Goal: Task Accomplishment & Management: Complete application form

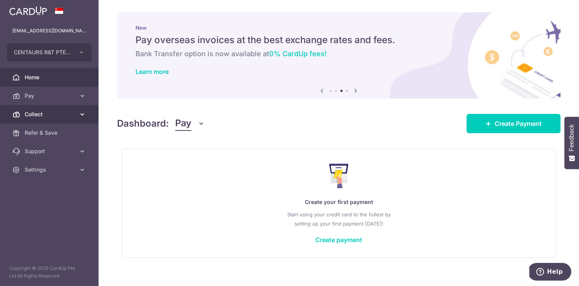
click at [81, 113] on icon at bounding box center [83, 115] width 8 height 8
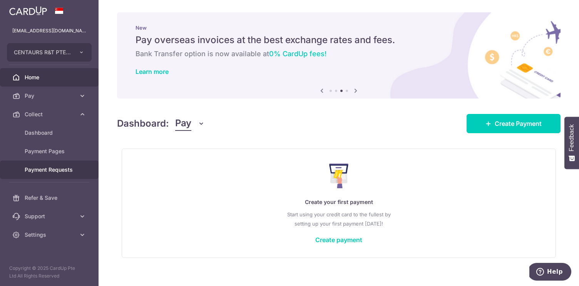
click at [62, 168] on span "Payment Requests" at bounding box center [50, 170] width 51 height 8
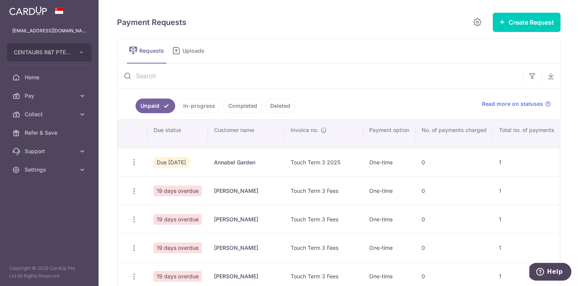
click at [195, 51] on span "Uploads" at bounding box center [196, 51] width 27 height 8
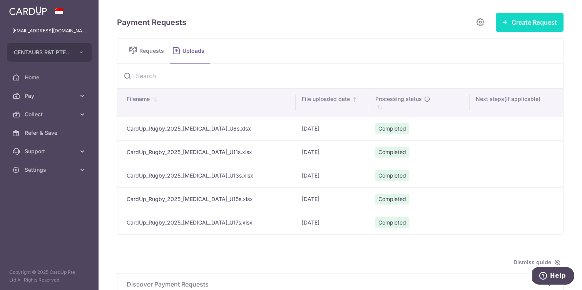
click at [506, 22] on icon "button" at bounding box center [506, 22] width 6 height 6
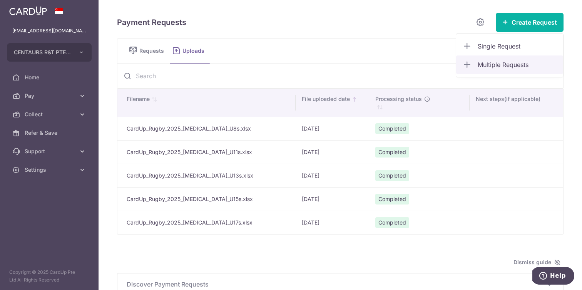
click at [493, 65] on span "Multiple Requests" at bounding box center [517, 64] width 79 height 9
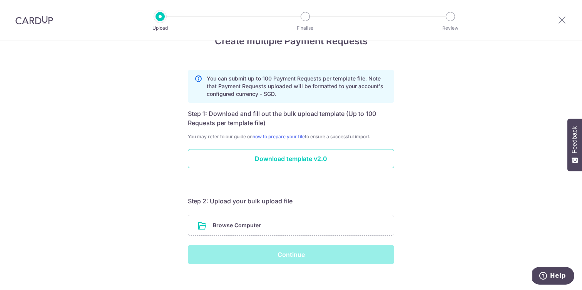
scroll to position [32, 0]
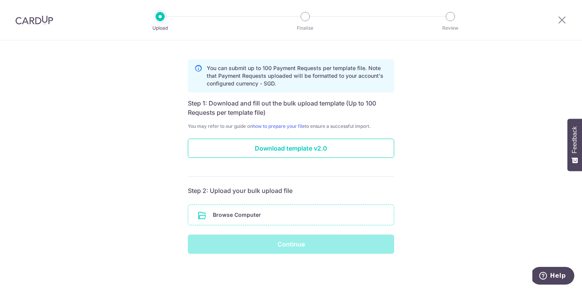
click at [261, 216] on input "file" at bounding box center [291, 215] width 206 height 20
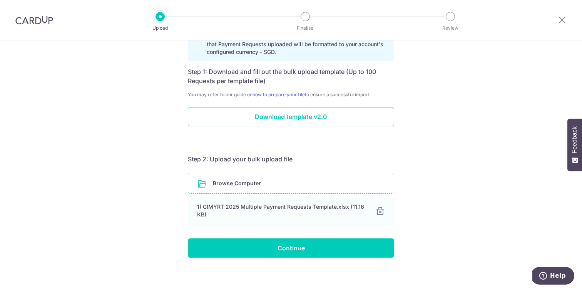
scroll to position [67, 0]
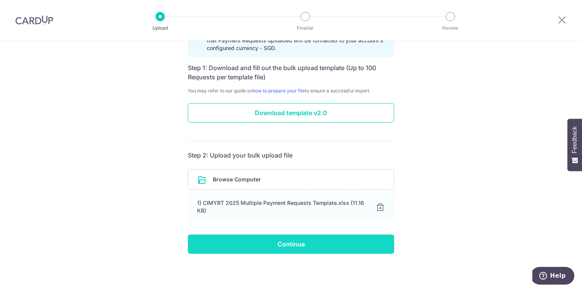
click at [265, 241] on input "Continue" at bounding box center [291, 244] width 206 height 19
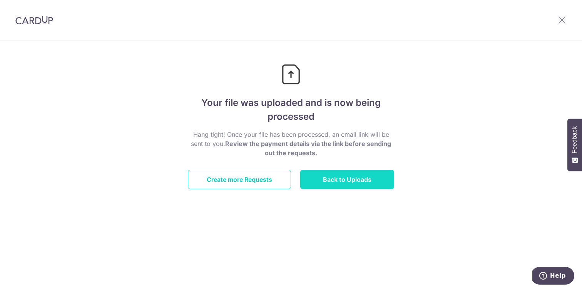
click at [349, 182] on link "Back to Uploads" at bounding box center [347, 179] width 94 height 19
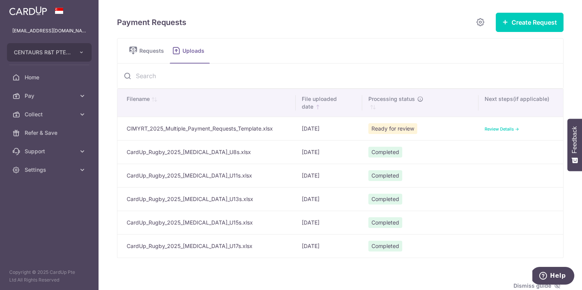
click at [501, 130] on link "Review Details ->" at bounding box center [502, 128] width 35 height 5
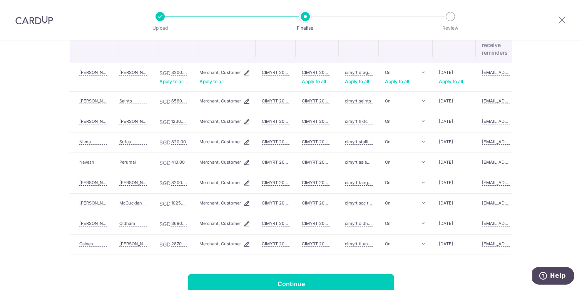
scroll to position [128, 0]
click at [177, 121] on input "1230.00" at bounding box center [179, 121] width 16 height 6
click at [179, 201] on input "10250.00" at bounding box center [179, 203] width 16 height 6
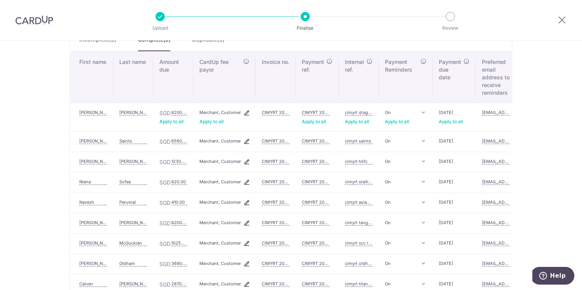
scroll to position [85, 0]
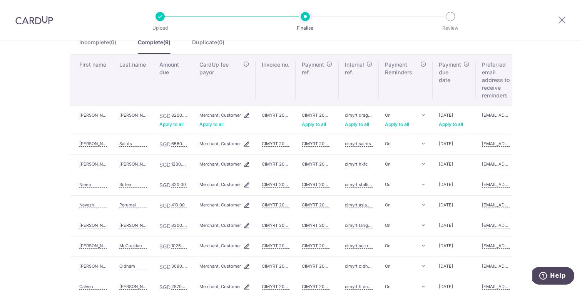
click at [359, 114] on input "cimyrt dragons rc" at bounding box center [359, 115] width 28 height 6
click at [353, 114] on input "cimyrt dragons rc" at bounding box center [359, 115] width 28 height 6
click at [365, 115] on input "CIMYRT dragons rc" at bounding box center [359, 115] width 28 height 6
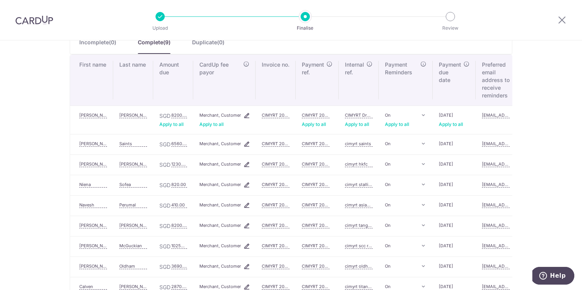
scroll to position [0, 12]
drag, startPoint x: 366, startPoint y: 115, endPoint x: 381, endPoint y: 115, distance: 15.4
click at [381, 115] on tr "Samantha Archibold SGD 8200.00 Apply to all Applied Merchant, Customer Apply to…" at bounding box center [325, 120] width 510 height 29
click at [370, 115] on input "CIMYRT Dragons rc" at bounding box center [359, 115] width 28 height 6
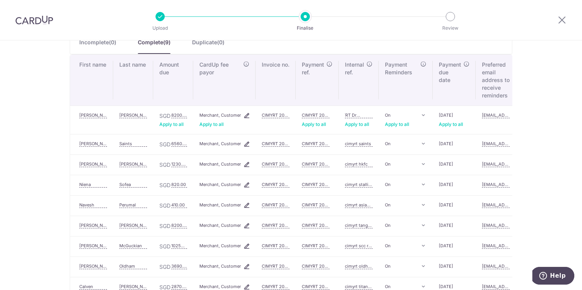
scroll to position [0, 14]
type input "CIMYRT Dragons RC"
drag, startPoint x: 359, startPoint y: 143, endPoint x: 343, endPoint y: 143, distance: 15.8
click at [343, 143] on td "cimyrt saints" at bounding box center [359, 144] width 40 height 20
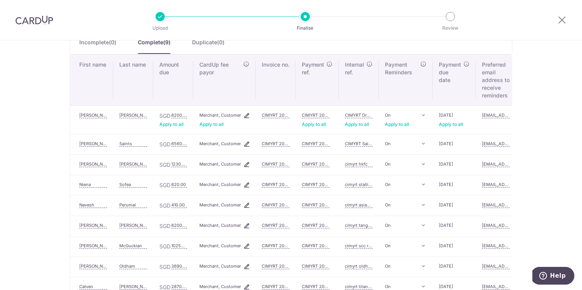
drag, startPoint x: 361, startPoint y: 142, endPoint x: 334, endPoint y: 142, distance: 27.0
click at [334, 142] on tr "Gerald Saints SGD 6560.00 Merchant, Customer CIMYRT 2025 CIMYRT 2025 CIMYRT Sai…" at bounding box center [325, 144] width 510 height 20
type input "CIMYRT Saints"
drag, startPoint x: 358, startPoint y: 163, endPoint x: 342, endPoint y: 163, distance: 16.2
click at [342, 163] on td "cimyrt hkfc" at bounding box center [359, 164] width 40 height 20
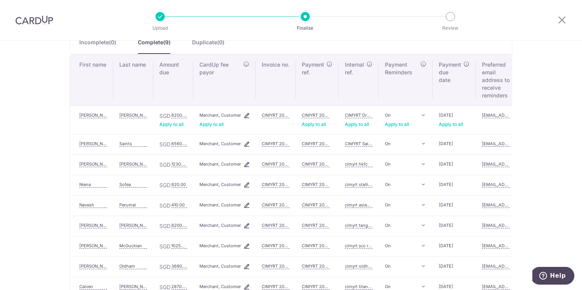
paste input "CIMYRT"
click at [367, 164] on input "CIMYRT hkfc" at bounding box center [359, 164] width 28 height 6
type input "CIMYRT HKFC"
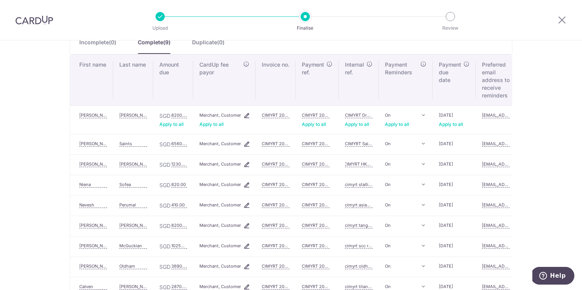
scroll to position [0, 0]
click at [354, 186] on input "cimyrt stallion rc" at bounding box center [359, 184] width 28 height 6
click at [352, 165] on input "CIMYRT HKFC" at bounding box center [359, 164] width 28 height 6
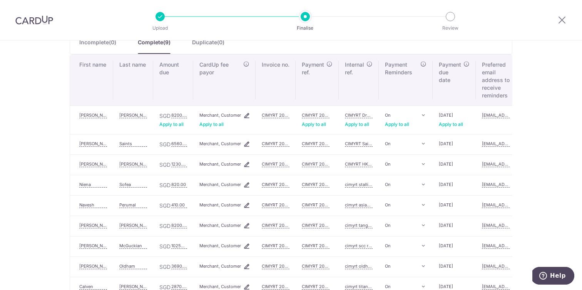
click at [352, 165] on input "CIMYRT HKFC" at bounding box center [359, 164] width 28 height 6
click at [359, 164] on input "CIMYRT HKFC" at bounding box center [359, 164] width 28 height 6
drag, startPoint x: 361, startPoint y: 164, endPoint x: 334, endPoint y: 164, distance: 27.7
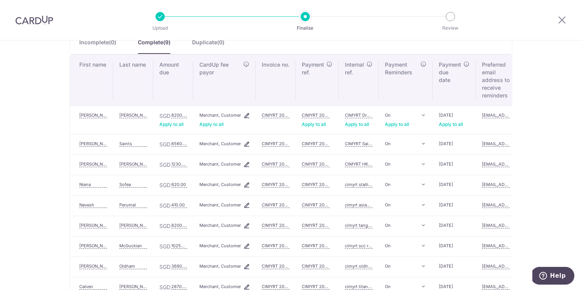
click at [334, 164] on tr "Philip Bundy SGD 1230.00 Merchant, Customer CIMYRT 2025 CIMYRT 2025 CIMYRT HKFC" at bounding box center [325, 164] width 510 height 20
click at [349, 184] on input "cimyrt stallion rc" at bounding box center [359, 184] width 28 height 6
paste input "CIMYRT"
click at [367, 185] on input "CIMYRT stallion rc" at bounding box center [359, 184] width 28 height 6
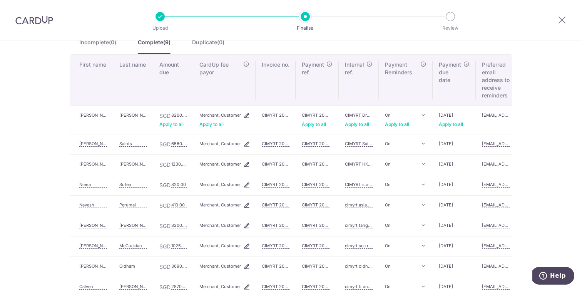
click at [367, 185] on input "CIMYRT stallion rc" at bounding box center [359, 184] width 28 height 6
type input "CIMYRT Stallion RC"
click at [350, 205] on input "cimyrt asian babaas" at bounding box center [359, 205] width 28 height 6
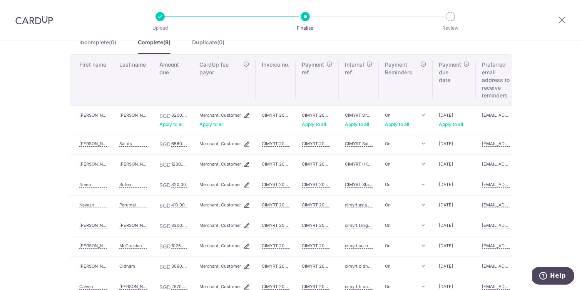
click at [350, 205] on input "cimyrt asian babaas" at bounding box center [359, 205] width 28 height 6
paste input "CIMYRT"
click at [364, 205] on input "CIMYRT asian babaas" at bounding box center [359, 205] width 28 height 6
drag, startPoint x: 371, startPoint y: 206, endPoint x: 377, endPoint y: 206, distance: 5.8
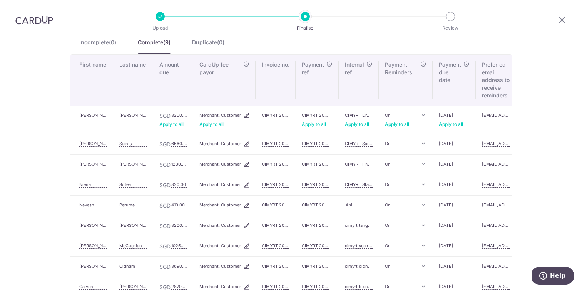
click at [377, 206] on td "CIMYRT Asian babaas" at bounding box center [359, 205] width 40 height 20
click at [361, 205] on input "CIMYRT Asian babaas" at bounding box center [359, 205] width 28 height 6
drag, startPoint x: 368, startPoint y: 204, endPoint x: 376, endPoint y: 204, distance: 8.9
click at [376, 204] on td "CIMYRT Asian Babaas" at bounding box center [359, 205] width 40 height 20
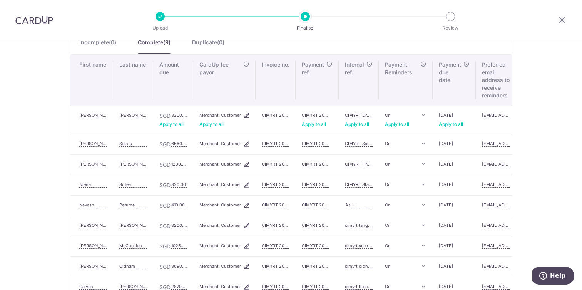
click at [365, 205] on input "CIMYRT Asian Babaas" at bounding box center [359, 205] width 28 height 6
type input "CIMYRT Asian Babaas"
click at [350, 225] on input "cimyrt tanglin rugby club" at bounding box center [359, 225] width 28 height 6
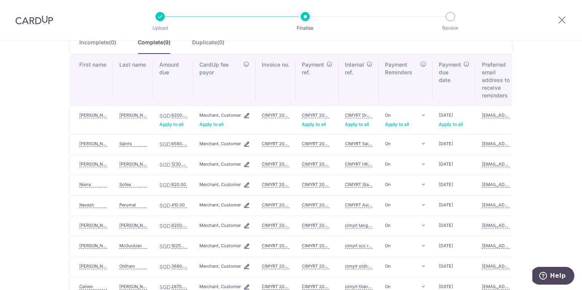
paste input "CIMYRT"
click at [365, 225] on input "CIMYRT tanglin rugby club" at bounding box center [359, 225] width 28 height 6
drag, startPoint x: 369, startPoint y: 227, endPoint x: 374, endPoint y: 227, distance: 5.4
click at [374, 227] on td "CIMYRT Tanglin rugby club" at bounding box center [359, 226] width 40 height 20
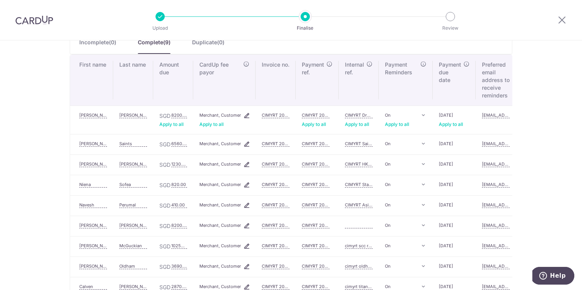
click at [353, 224] on input "CIMYRT Tanglin rugby club" at bounding box center [359, 225] width 28 height 6
click at [373, 225] on input "CIMYRT Tanglin Rugby club" at bounding box center [359, 225] width 28 height 6
drag, startPoint x: 367, startPoint y: 226, endPoint x: 377, endPoint y: 226, distance: 10.0
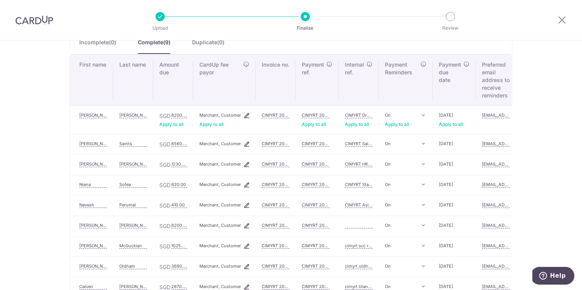
click at [377, 226] on td "CIMYRT Tanglin Rugby Club" at bounding box center [359, 226] width 40 height 20
type input "CIMYRT Tanglin Rugby Club"
click at [352, 247] on input "cimyrt scc rugby academy" at bounding box center [359, 246] width 28 height 6
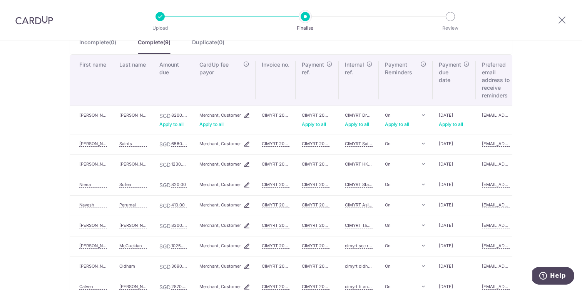
paste input "CIMYRT"
click at [366, 245] on input "CIMYRT scc rugby academy" at bounding box center [359, 246] width 28 height 6
type input "CIMYRT SCC Rugby Academy"
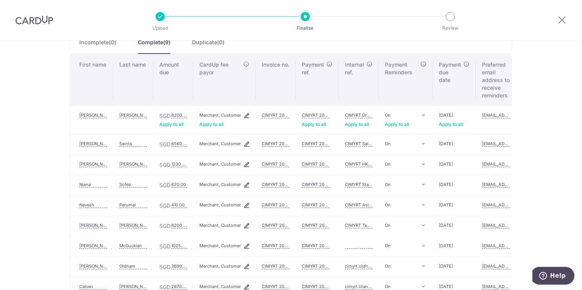
scroll to position [0, 0]
click at [350, 267] on input "cimyrt oldham jr rugby" at bounding box center [359, 266] width 28 height 6
paste input "CIMYRT"
click at [364, 266] on input "CIMYRT oldham jr rugby" at bounding box center [359, 266] width 28 height 6
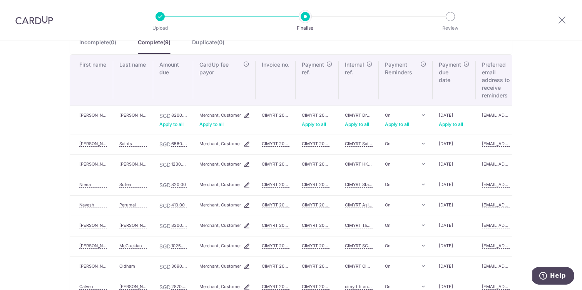
drag, startPoint x: 372, startPoint y: 265, endPoint x: 381, endPoint y: 265, distance: 8.9
click at [381, 265] on tr "Jeff Oldham SGD 3690.00 Merchant, Customer CIMYRT 2025 CIMYRT 2025 CIMYRT Oldha…" at bounding box center [325, 267] width 510 height 20
click at [365, 266] on input "CIMYRT Oldham JR Rugby" at bounding box center [359, 266] width 28 height 6
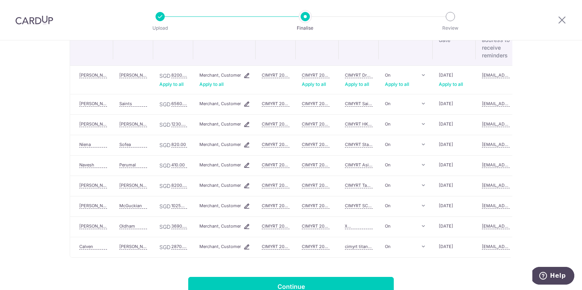
scroll to position [131, 0]
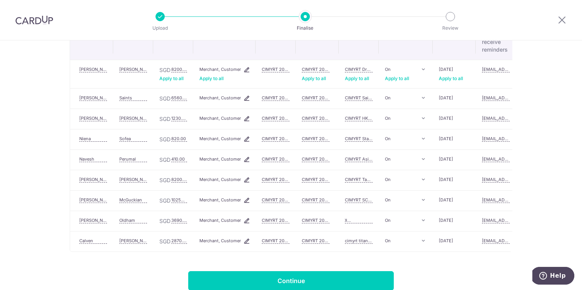
type input "CIMYRT Oldham Jr Rugby"
click at [353, 239] on input "cimyrt titans rfc" at bounding box center [359, 241] width 28 height 6
paste input "CIMYRT"
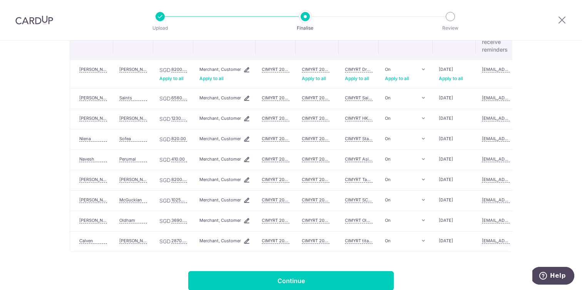
click at [364, 240] on input "CIMYRT titans rfc" at bounding box center [359, 241] width 28 height 6
drag, startPoint x: 368, startPoint y: 241, endPoint x: 377, endPoint y: 241, distance: 8.9
click at [377, 241] on td "CIMYRT Titans rfc" at bounding box center [359, 241] width 40 height 20
click at [371, 241] on input "CIMYRT Titans rfc" at bounding box center [359, 241] width 28 height 6
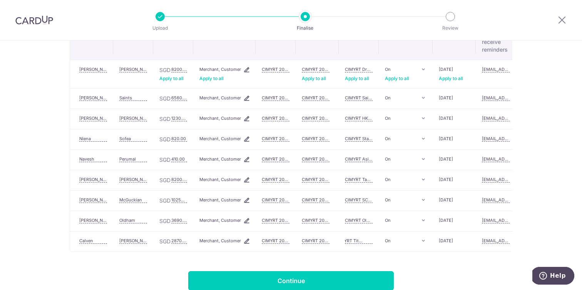
click at [371, 241] on input "CIMYRT Titans rfc" at bounding box center [359, 241] width 28 height 6
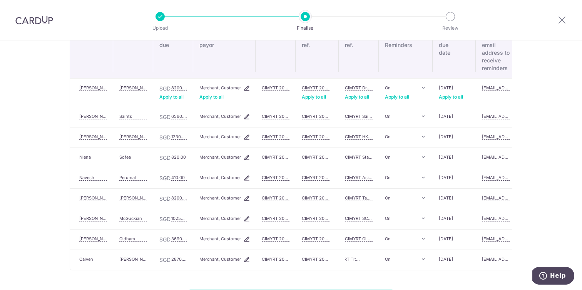
scroll to position [140, 0]
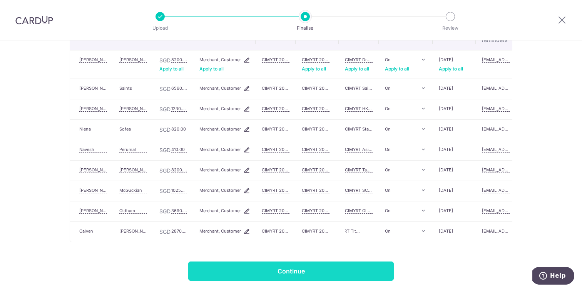
type input "CIMYRT Titans RFC"
click at [369, 264] on input "Continue" at bounding box center [291, 271] width 206 height 19
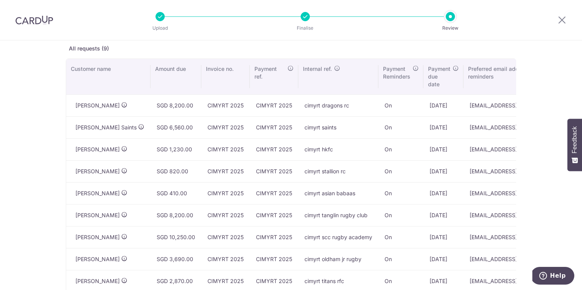
scroll to position [0, 139]
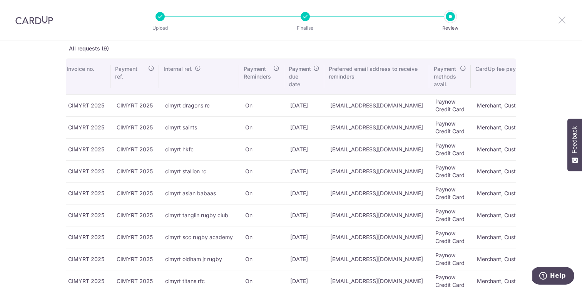
click at [564, 22] on icon at bounding box center [562, 20] width 9 height 10
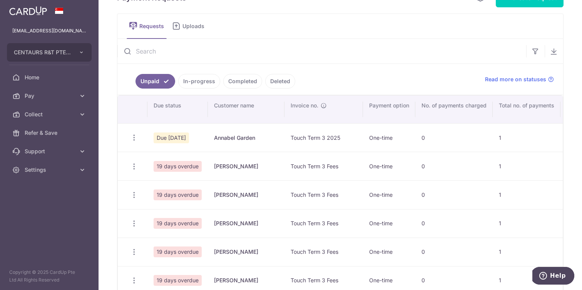
scroll to position [25, 0]
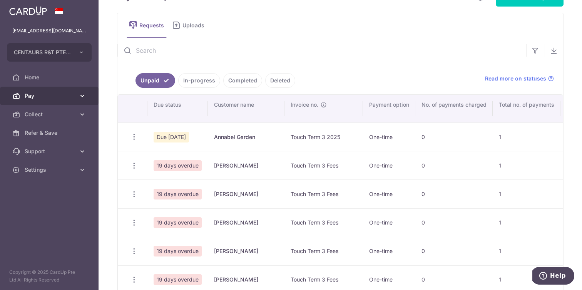
click at [84, 96] on icon at bounding box center [83, 96] width 8 height 8
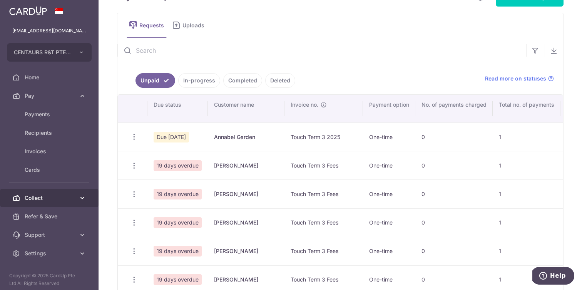
click at [79, 195] on icon at bounding box center [83, 198] width 8 height 8
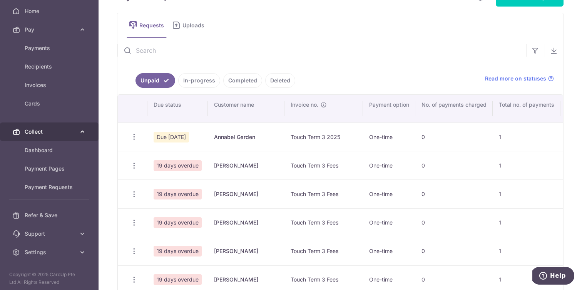
scroll to position [69, 0]
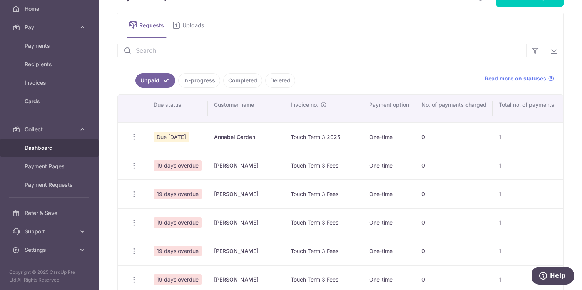
click at [49, 150] on span "Dashboard" at bounding box center [50, 148] width 51 height 8
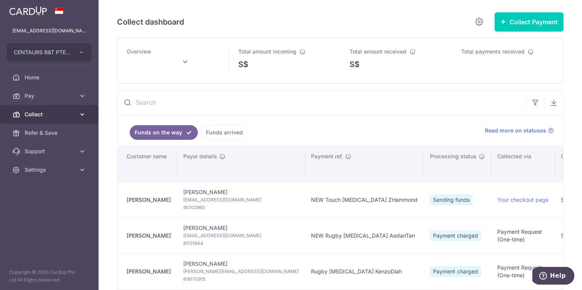
click at [81, 116] on icon at bounding box center [83, 115] width 8 height 8
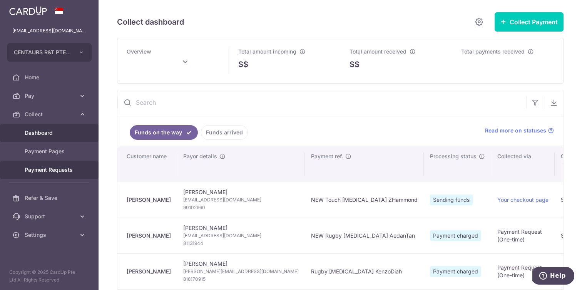
click at [57, 172] on span "Payment Requests" at bounding box center [50, 170] width 51 height 8
type input "September 2025"
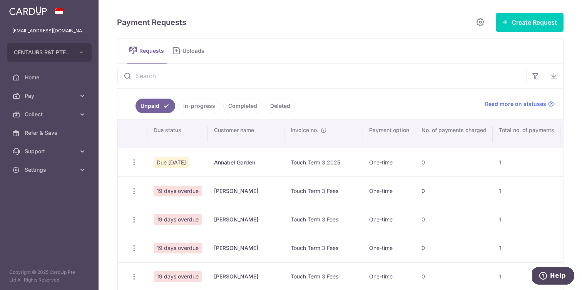
click at [196, 51] on span "Uploads" at bounding box center [196, 51] width 27 height 8
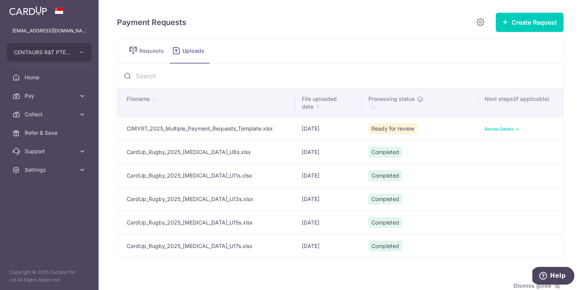
click at [504, 129] on link "Review Details ->" at bounding box center [502, 128] width 35 height 5
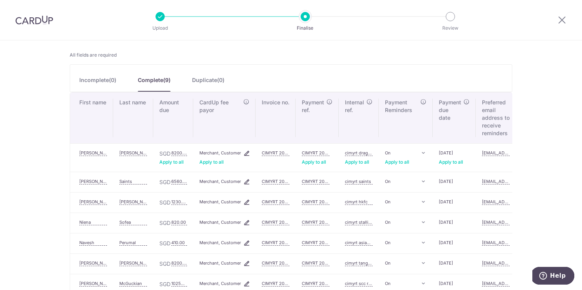
scroll to position [70, 0]
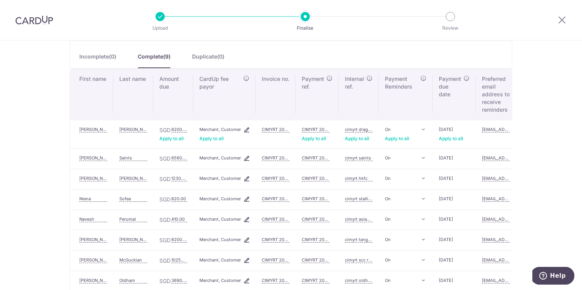
click at [247, 129] on img at bounding box center [246, 129] width 5 height 5
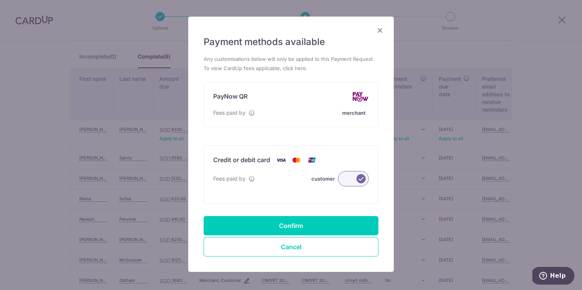
scroll to position [18, 0]
click at [356, 111] on div "merchant" at bounding box center [355, 113] width 27 height 9
click at [362, 114] on div "merchant" at bounding box center [355, 113] width 27 height 9
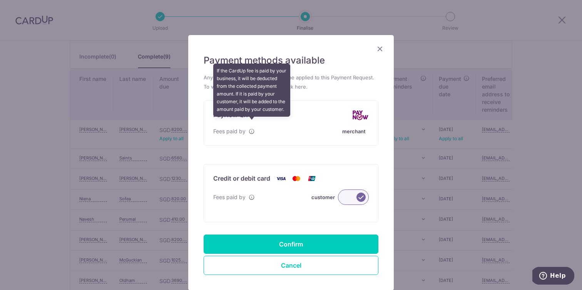
scroll to position [29, 0]
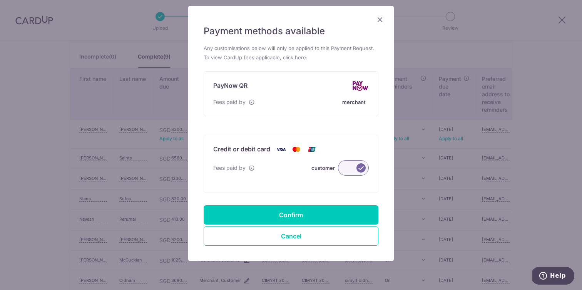
click at [353, 102] on div "merchant" at bounding box center [355, 101] width 27 height 9
click at [356, 164] on label at bounding box center [353, 167] width 31 height 15
click at [0, 0] on input "customer" at bounding box center [0, 0] width 0 height 0
click at [356, 164] on label at bounding box center [353, 167] width 31 height 15
click at [0, 0] on input "Merchant" at bounding box center [0, 0] width 0 height 0
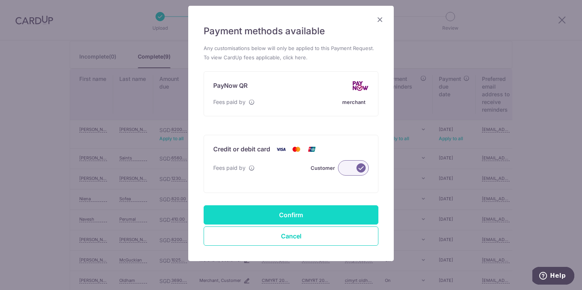
click at [340, 209] on button "Confirm" at bounding box center [291, 214] width 175 height 19
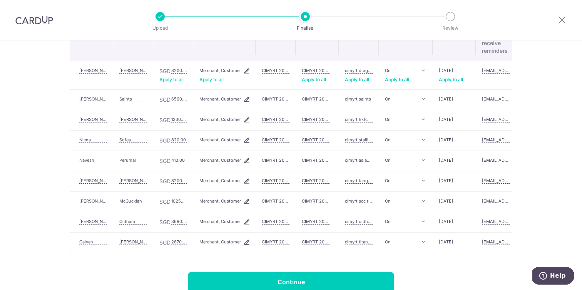
scroll to position [140, 0]
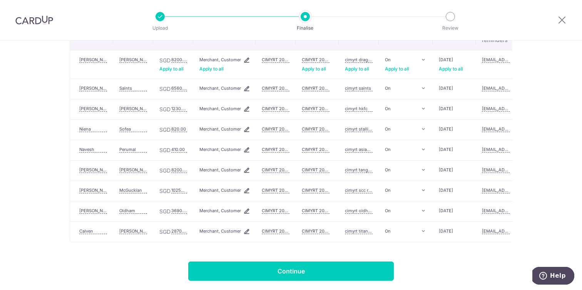
click at [359, 260] on form "First name Last name Amount due CardUp fee payor Invoice no. Payment ref. Inter…" at bounding box center [291, 140] width 443 height 282
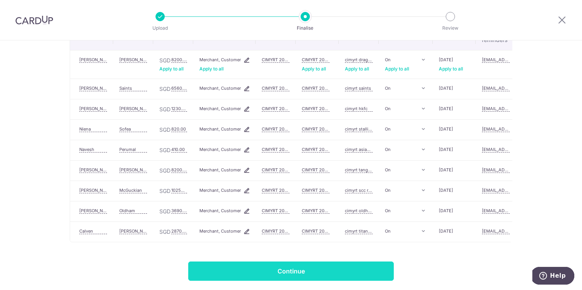
click at [357, 268] on input "Continue" at bounding box center [291, 271] width 206 height 19
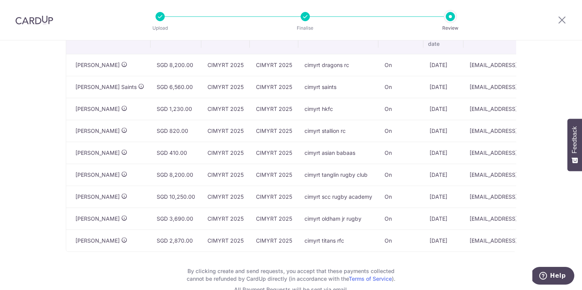
scroll to position [40, 0]
click at [124, 68] on icon at bounding box center [124, 65] width 8 height 6
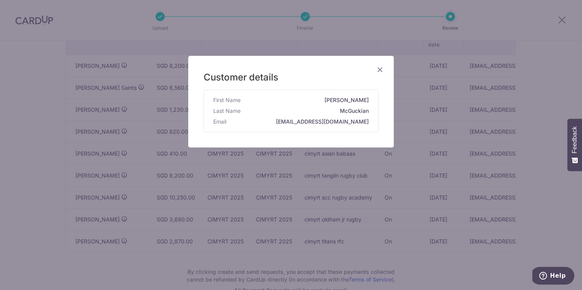
click at [380, 67] on icon "Close" at bounding box center [380, 70] width 9 height 10
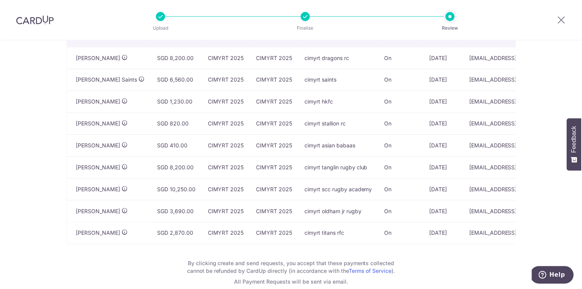
scroll to position [69, 0]
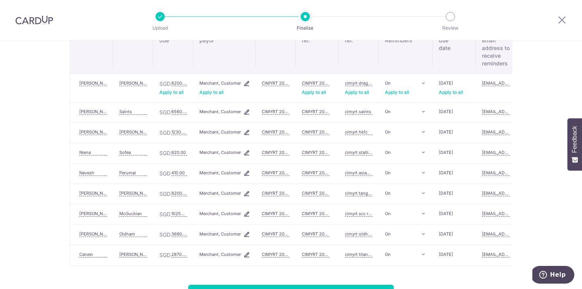
scroll to position [141, 0]
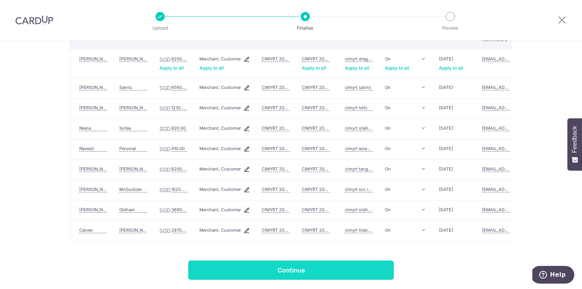
click at [369, 265] on input "Continue" at bounding box center [291, 270] width 206 height 19
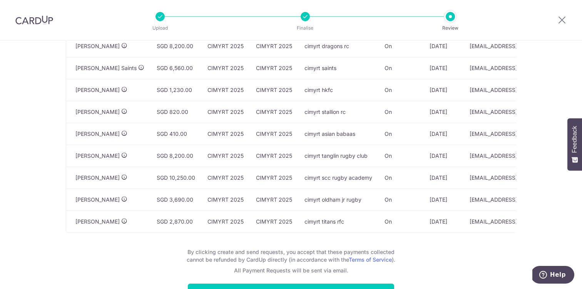
scroll to position [109, 0]
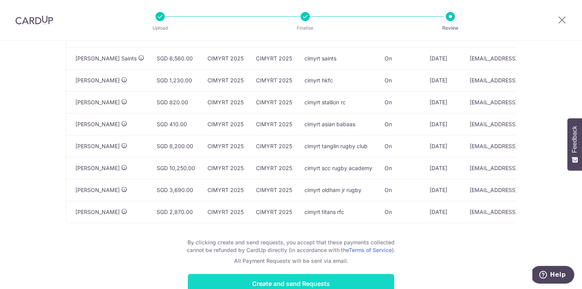
click at [345, 280] on input "Create and send Requests" at bounding box center [291, 283] width 206 height 19
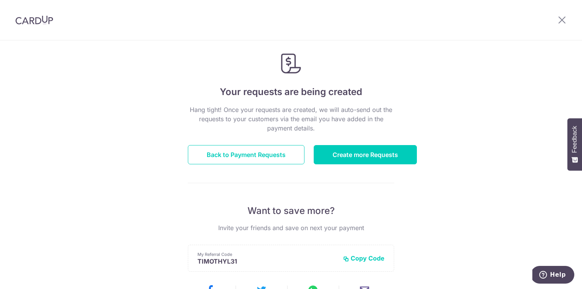
scroll to position [8, 0]
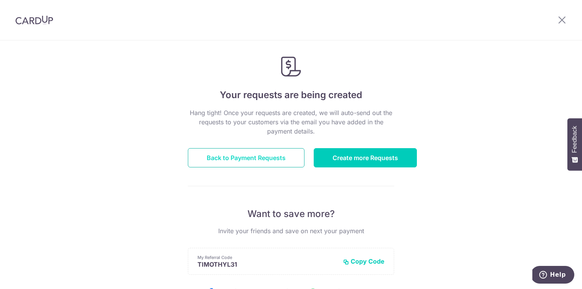
click at [283, 162] on link "Back to Payment Requests" at bounding box center [246, 157] width 117 height 19
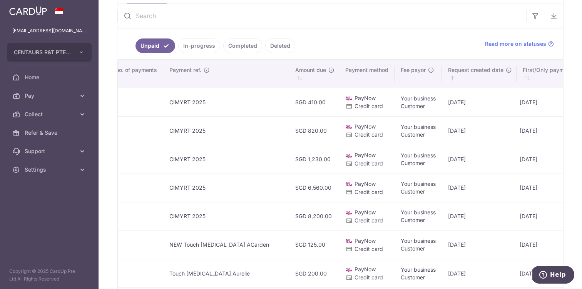
scroll to position [58, 0]
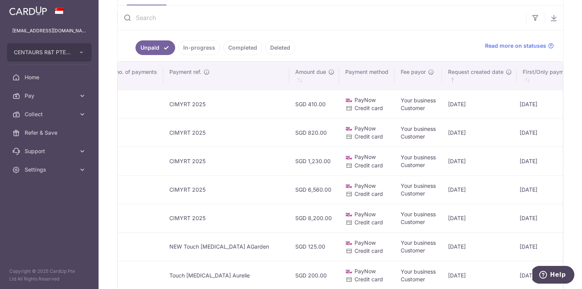
click at [208, 45] on link "In-progress" at bounding box center [199, 47] width 42 height 15
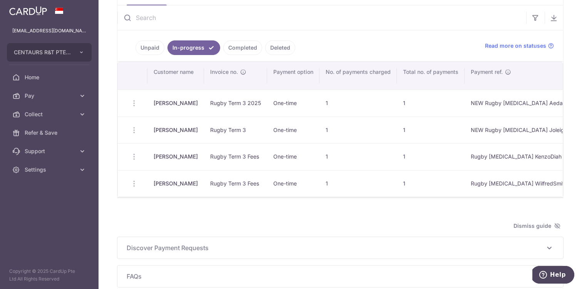
click at [157, 50] on link "Unpaid" at bounding box center [150, 47] width 29 height 15
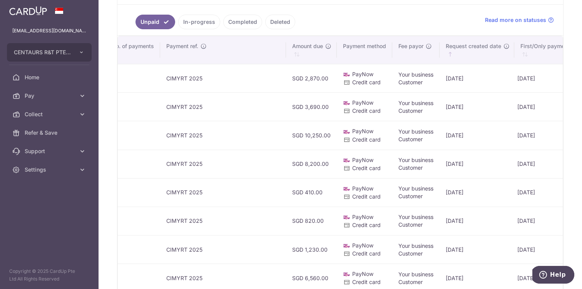
scroll to position [0, 0]
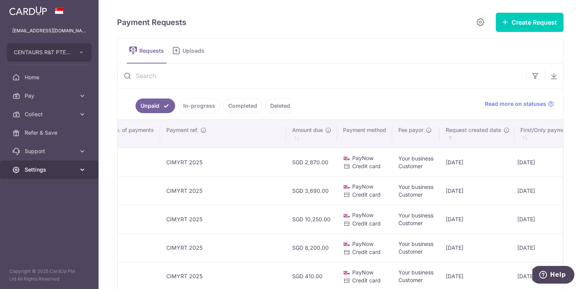
click at [81, 168] on icon at bounding box center [83, 170] width 8 height 8
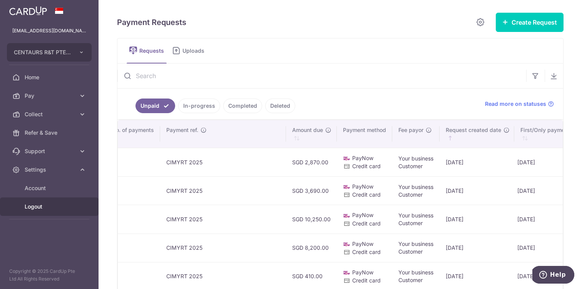
click at [37, 204] on span "Logout" at bounding box center [50, 207] width 51 height 8
